Goal: Use online tool/utility: Utilize a website feature to perform a specific function

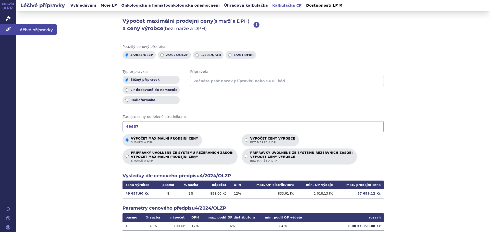
click at [22, 31] on span "Léčivé přípravky" at bounding box center [36, 29] width 41 height 11
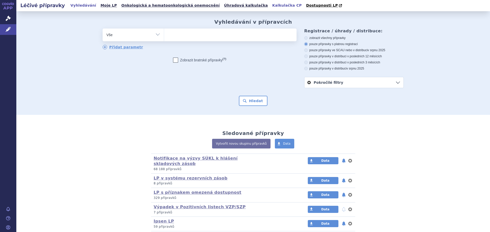
click at [271, 5] on link "Kalkulačka CP" at bounding box center [287, 5] width 33 height 7
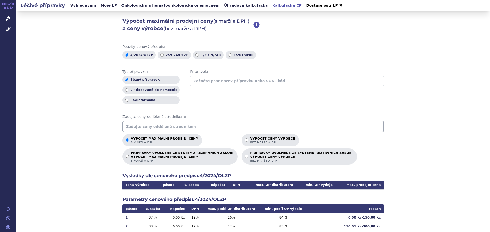
click at [153, 126] on input "text" at bounding box center [252, 126] width 261 height 11
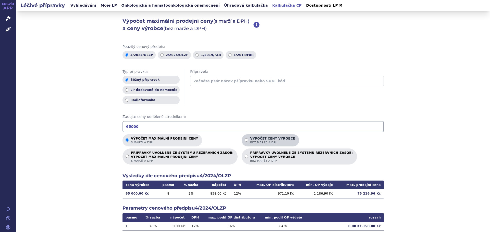
type input "65000"
click at [255, 141] on p "Výpočet ceny výrobce bez marže a DPH" at bounding box center [272, 141] width 45 height 8
click at [248, 141] on input "Výpočet ceny výrobce bez marže a DPH" at bounding box center [246, 140] width 3 height 3
radio input "true"
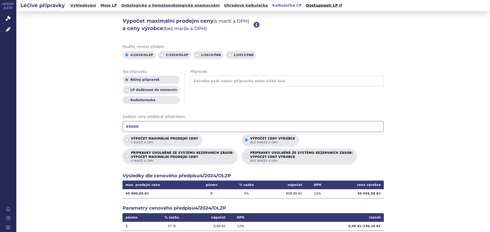
click at [87, 135] on div "Výpočet maximální prodejní ceny (s marží a DPH) a ceny výrobce (bez marže a DPH…" at bounding box center [253, 160] width 474 height 298
